Goal: Information Seeking & Learning: Learn about a topic

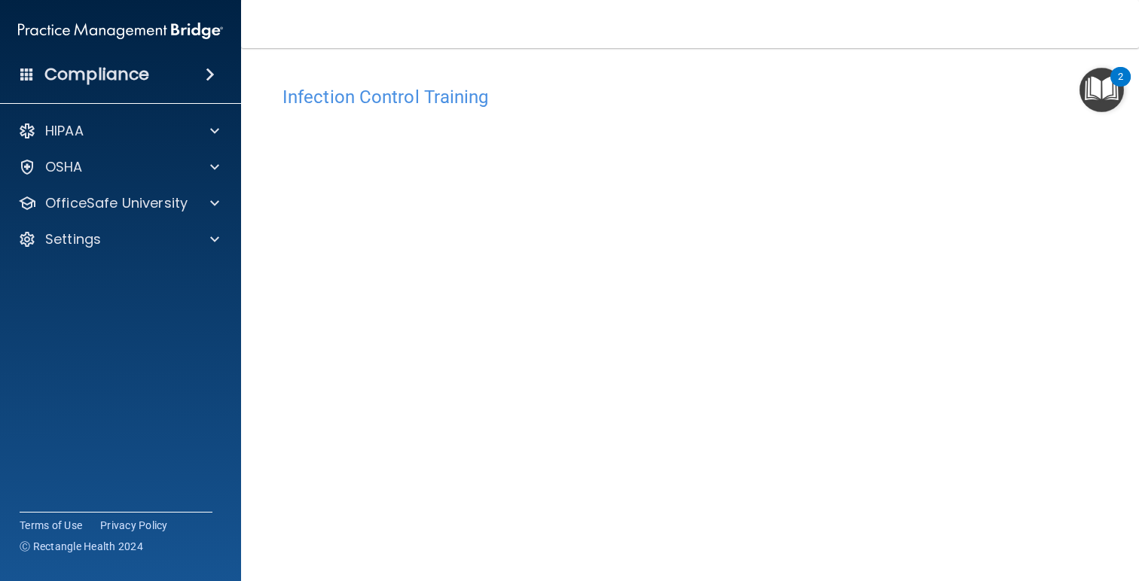
scroll to position [63, 0]
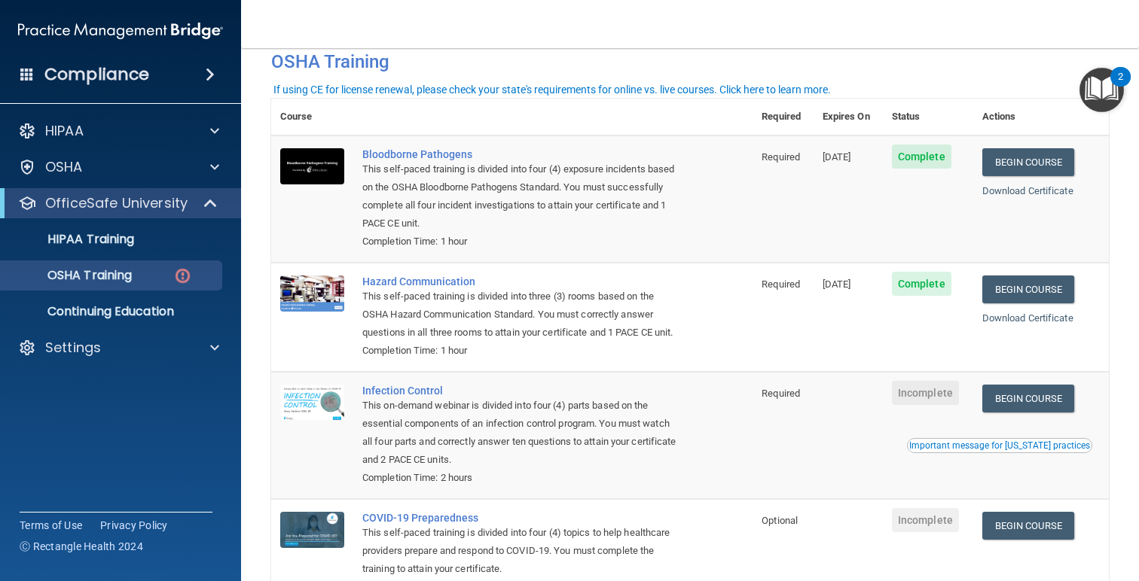
scroll to position [78, 0]
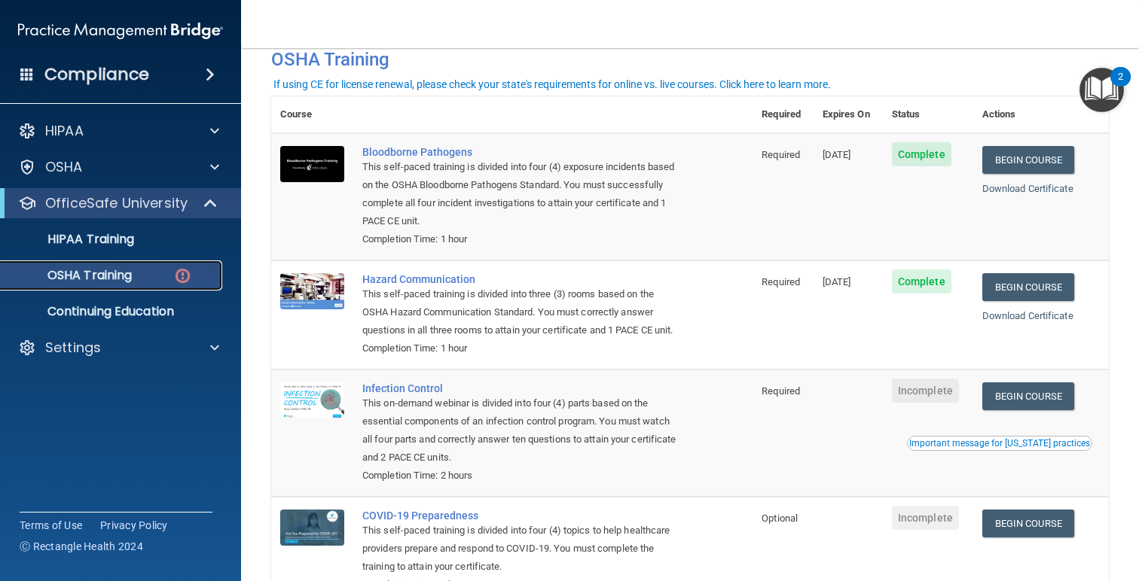
click at [142, 282] on div "OSHA Training" at bounding box center [113, 275] width 206 height 15
click at [145, 240] on div "HIPAA Training" at bounding box center [113, 239] width 206 height 15
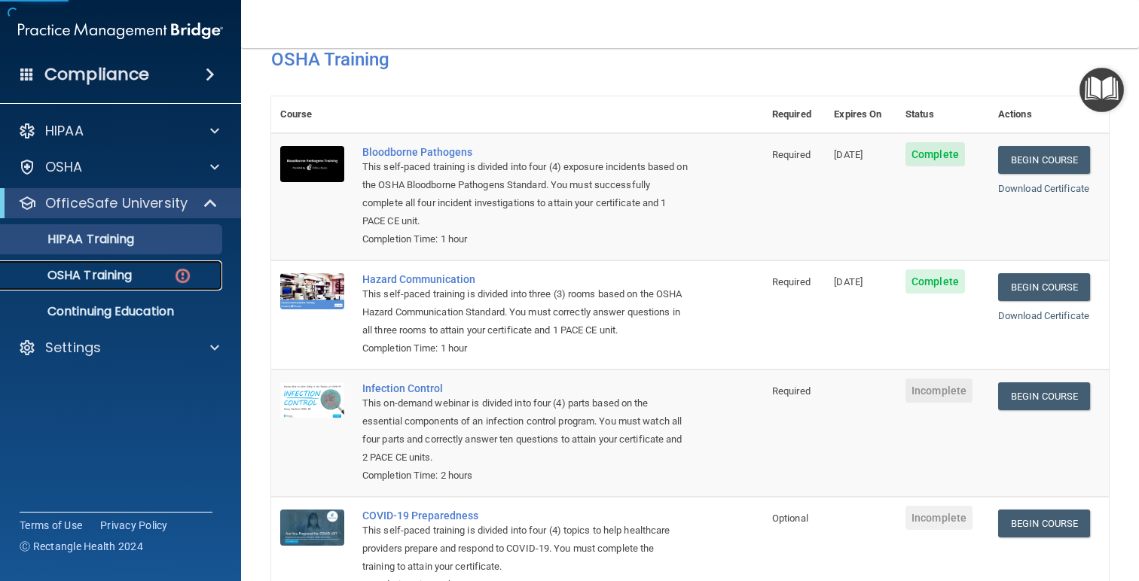
click at [138, 265] on link "OSHA Training" at bounding box center [103, 276] width 237 height 30
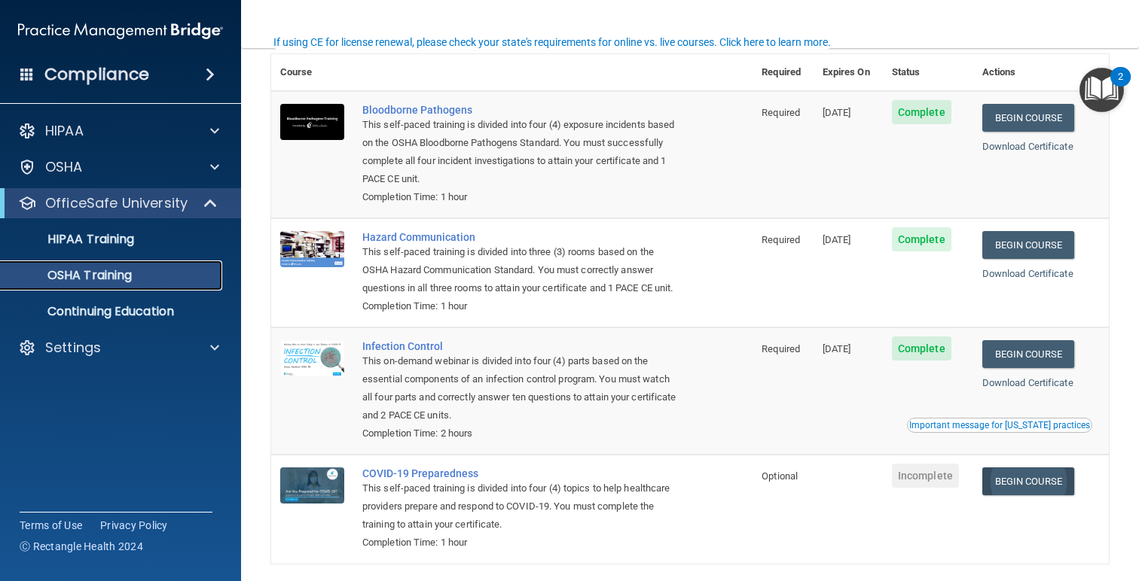
scroll to position [157, 0]
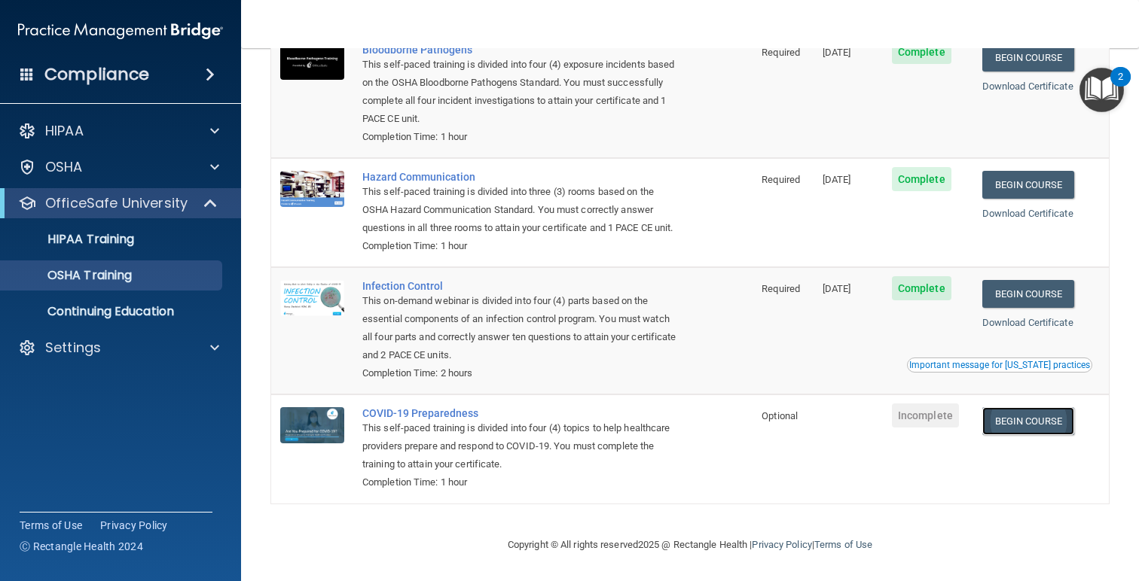
click at [1036, 426] on link "Begin Course" at bounding box center [1028, 421] width 92 height 28
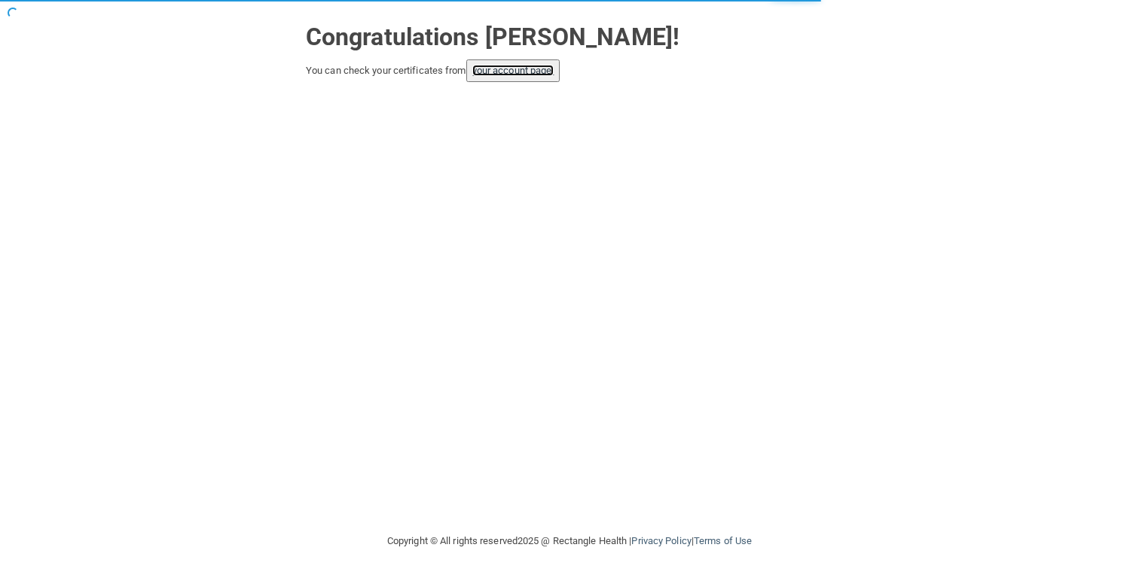
click at [538, 75] on link "your account page!" at bounding box center [513, 70] width 82 height 11
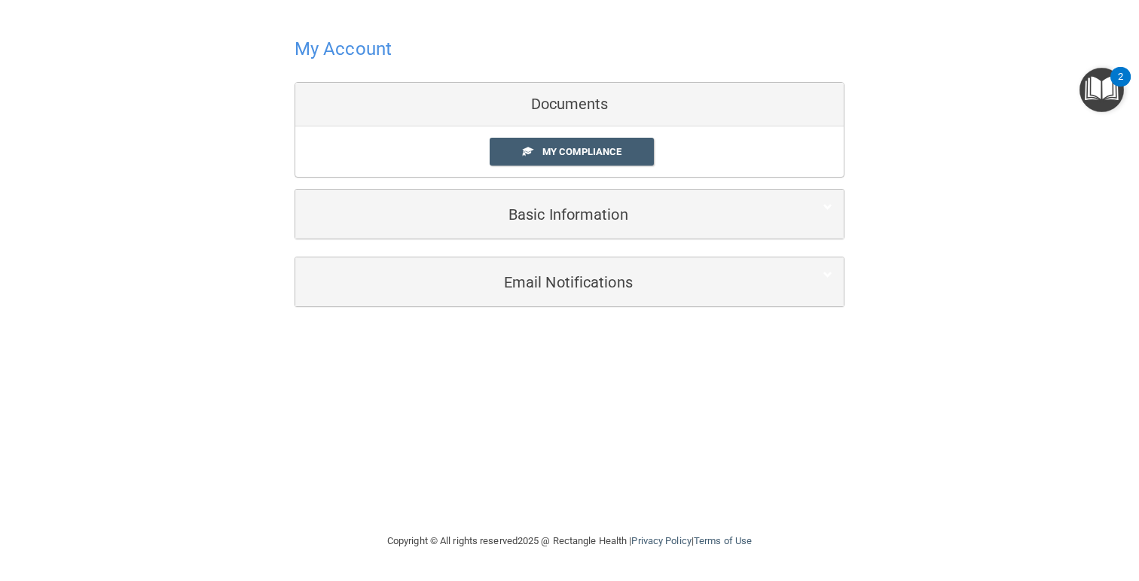
click at [563, 105] on div "Documents" at bounding box center [569, 105] width 548 height 44
click at [345, 44] on h4 "My Account" at bounding box center [342, 49] width 97 height 20
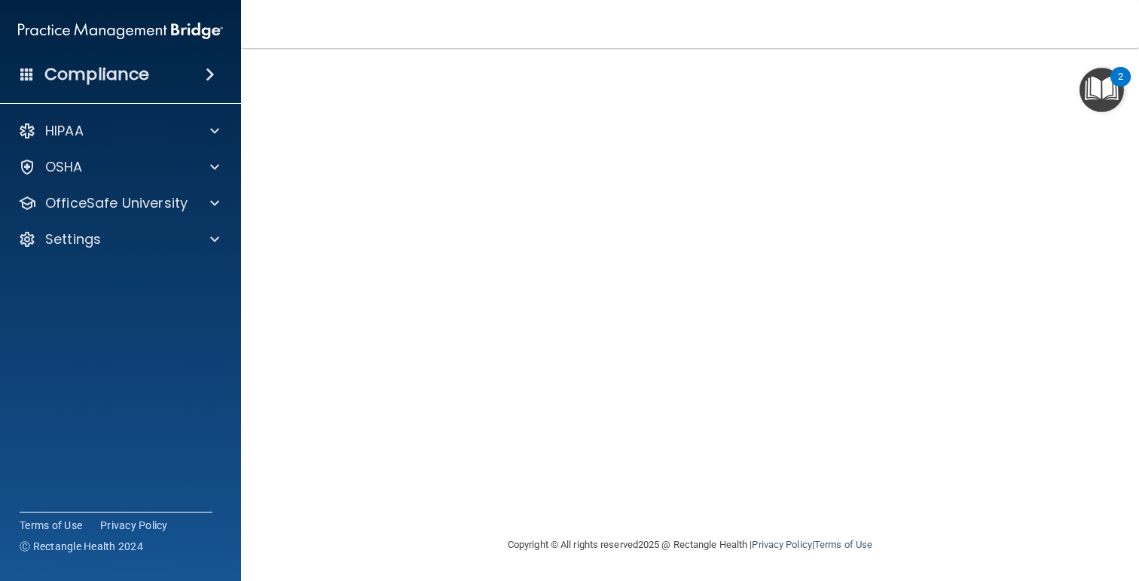
scroll to position [54, 0]
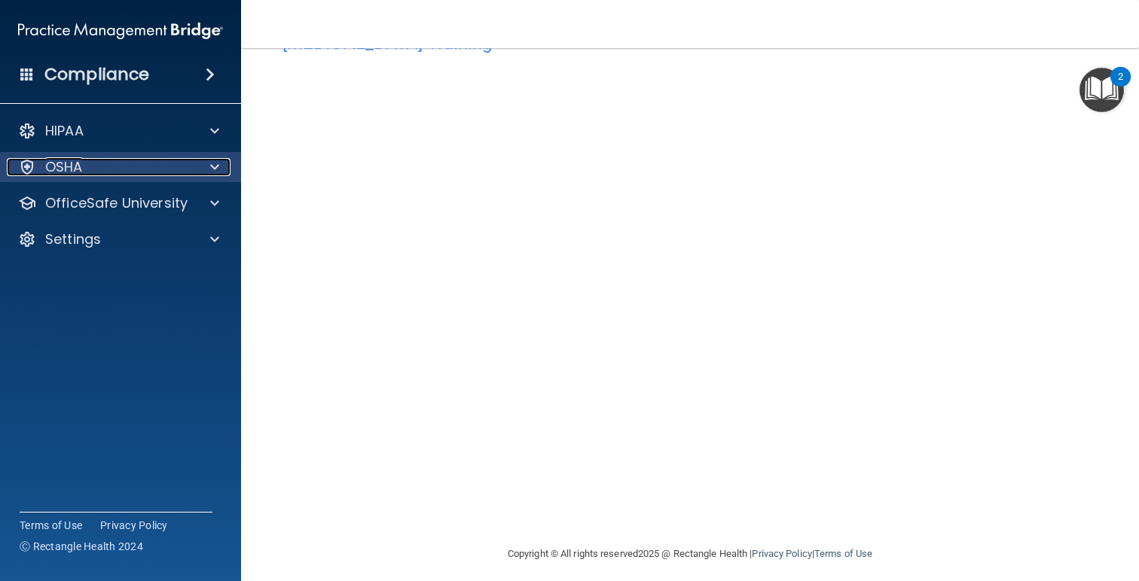
click at [161, 172] on div "OSHA" at bounding box center [100, 167] width 187 height 18
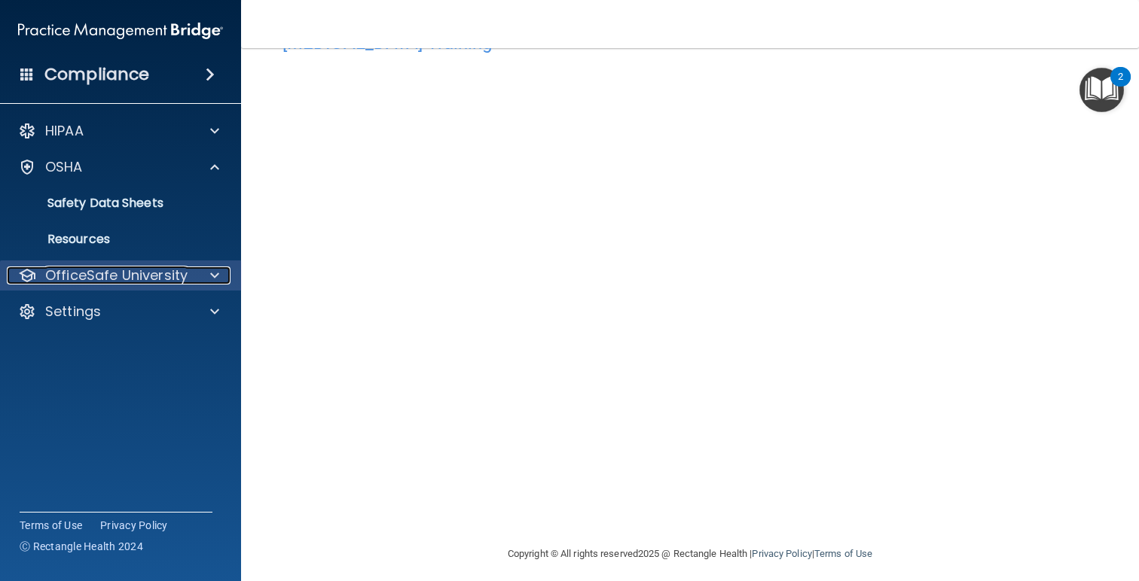
click at [154, 271] on p "OfficeSafe University" at bounding box center [116, 276] width 142 height 18
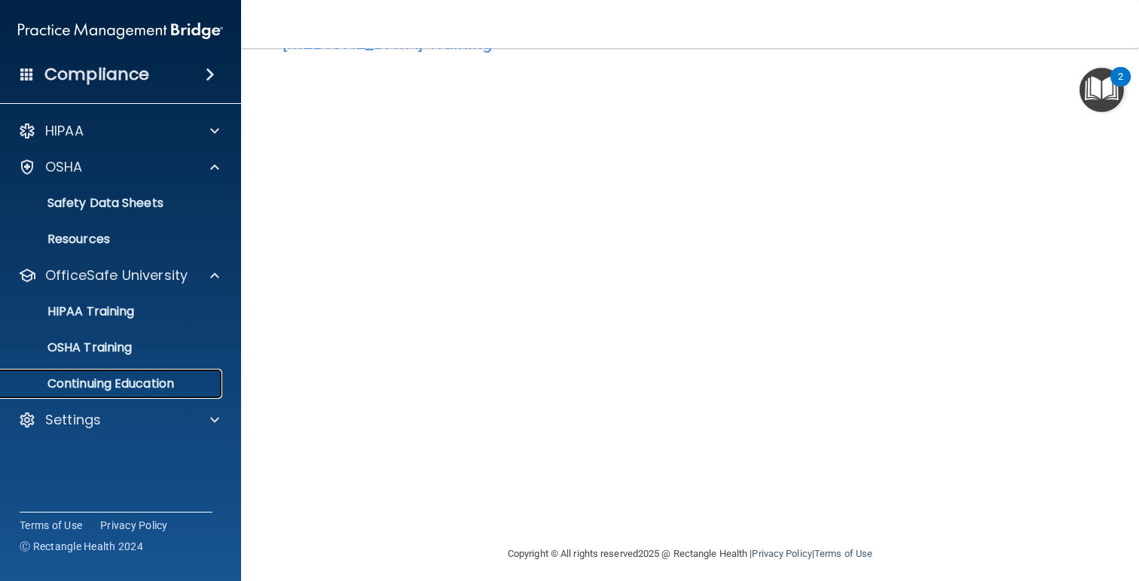
click at [131, 388] on p "Continuing Education" at bounding box center [113, 384] width 206 height 15
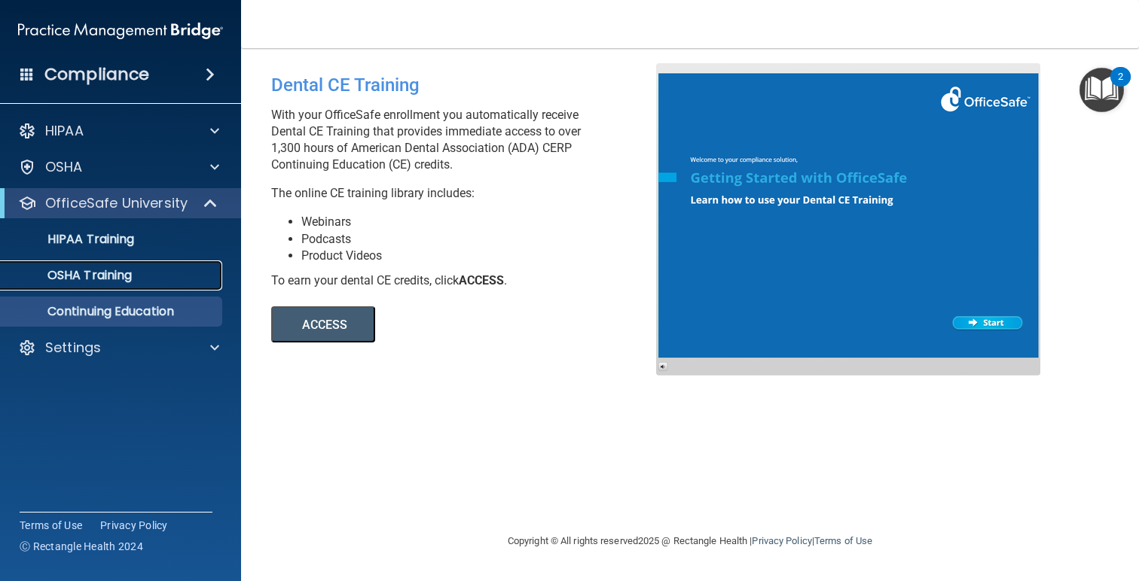
click at [142, 282] on div "OSHA Training" at bounding box center [113, 275] width 206 height 15
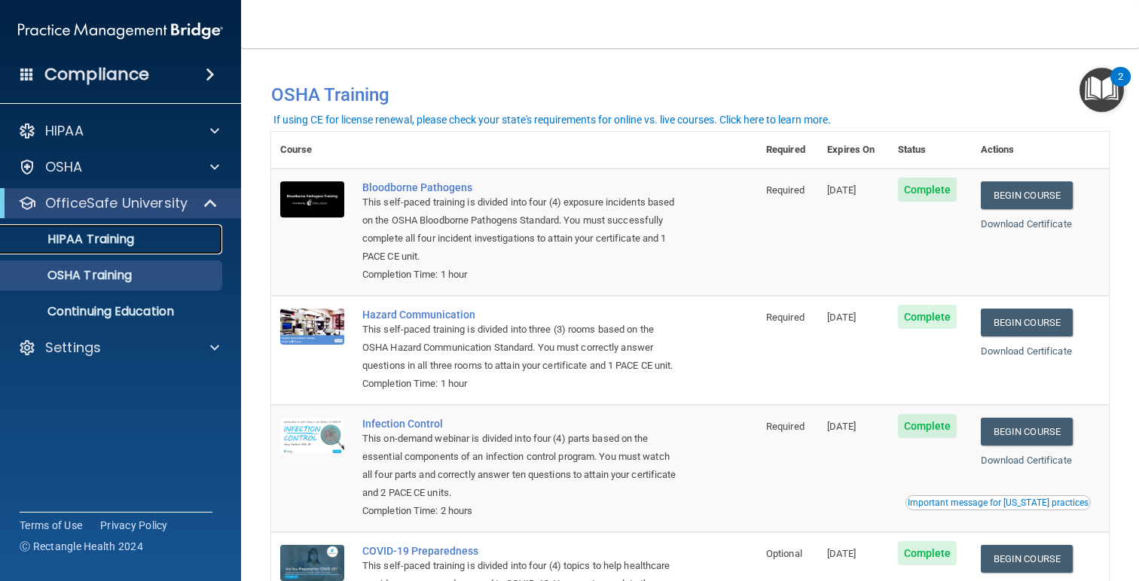
click at [156, 253] on link "HIPAA Training" at bounding box center [103, 239] width 237 height 30
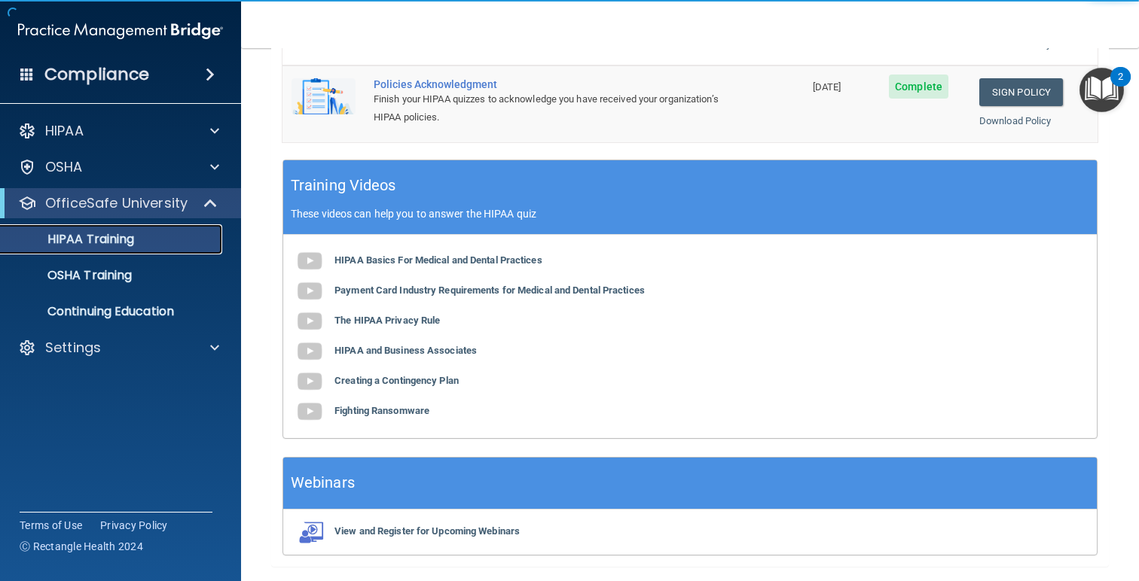
scroll to position [523, 0]
